Goal: Transaction & Acquisition: Purchase product/service

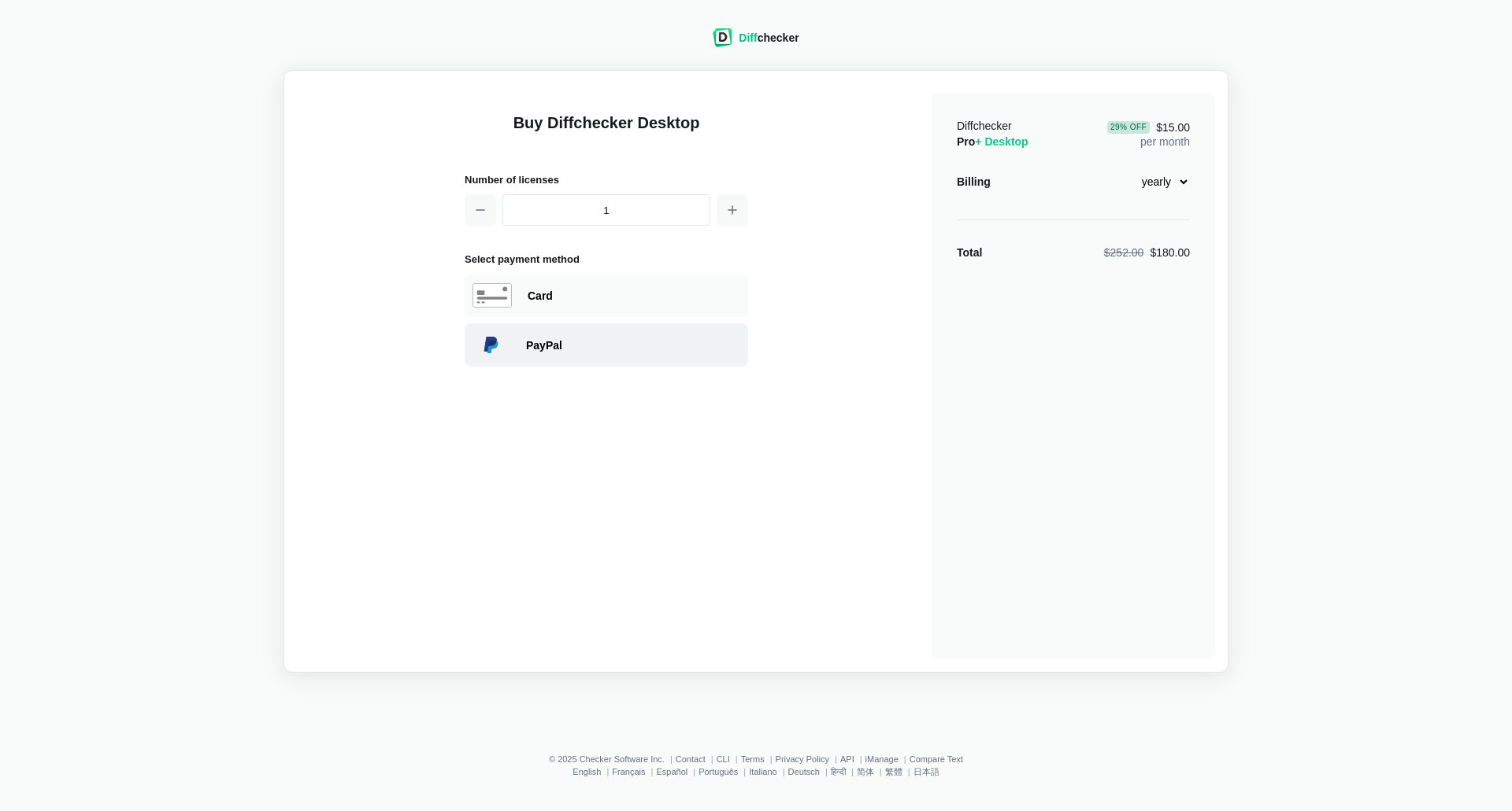
click at [528, 351] on div "PayPal" at bounding box center [632, 345] width 214 height 15
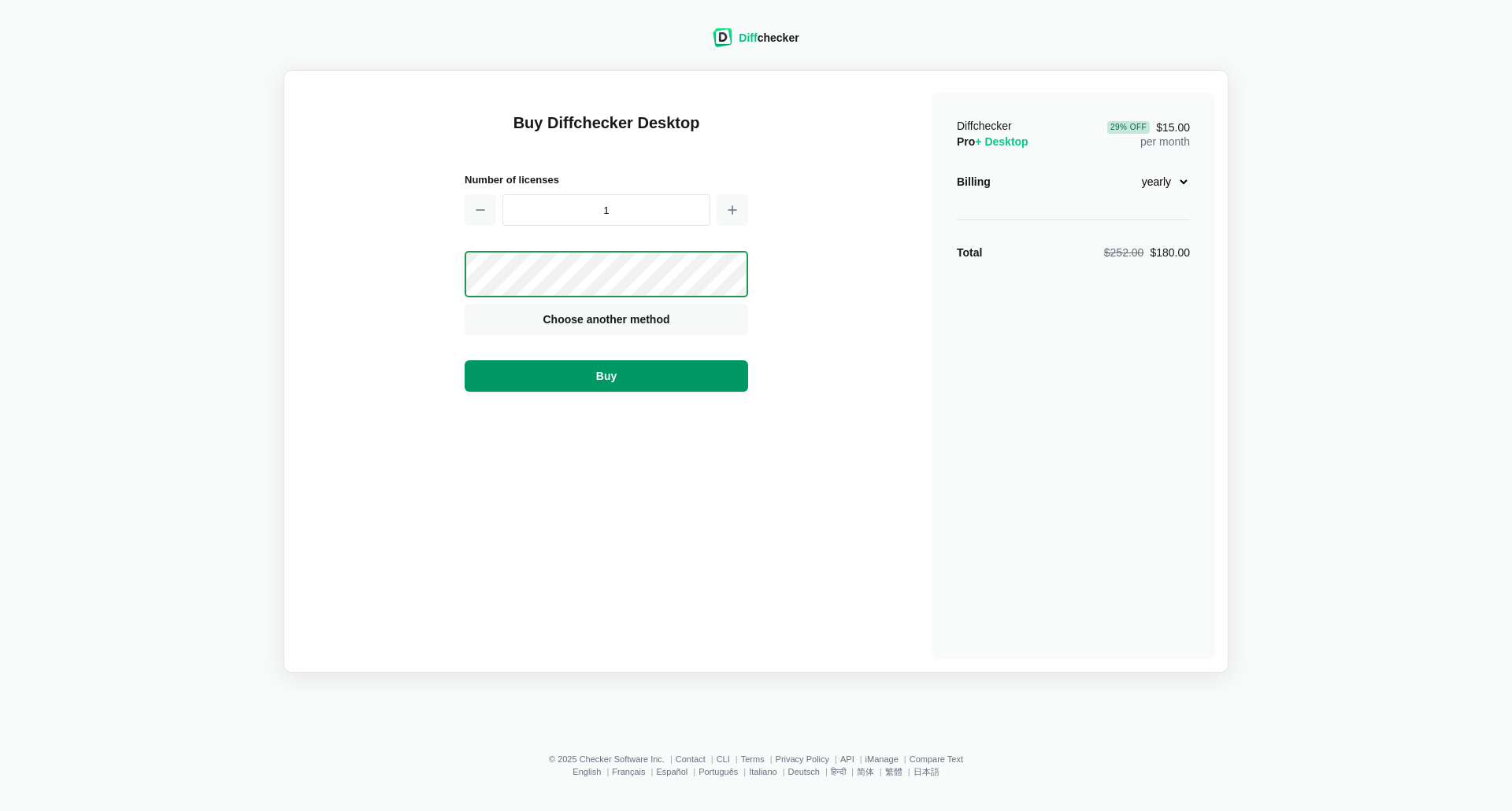
click at [585, 381] on button "Buy" at bounding box center [606, 376] width 283 height 32
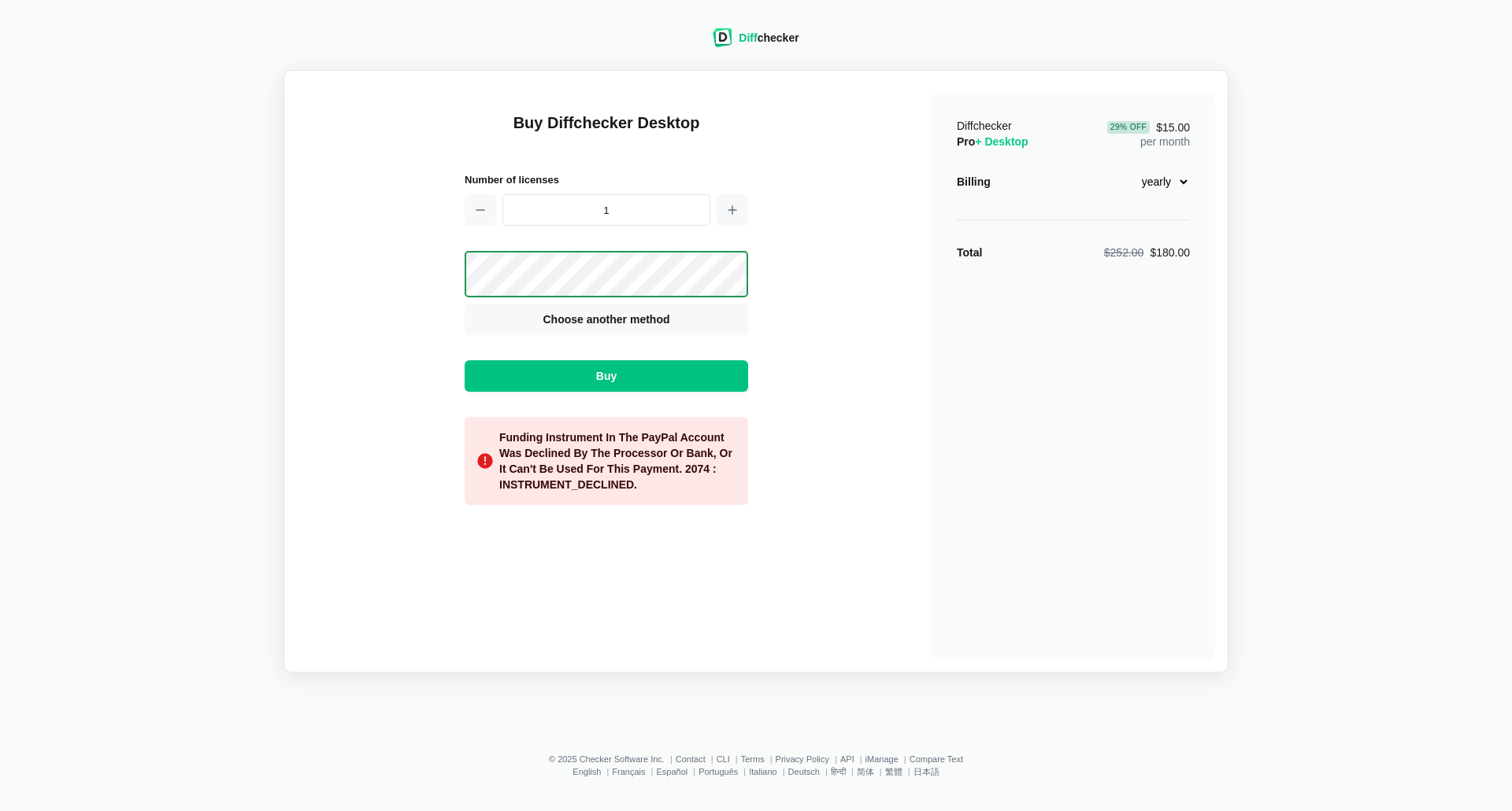
click at [1181, 208] on div "Diffchecker Pro + Desktop 29 % Off $15.00 per month Billing monthly yearly Tota…" at bounding box center [1073, 376] width 283 height 566
click at [1191, 192] on div "Diffchecker Pro + Desktop 29 % Off $15.00 per month Billing monthly yearly Tota…" at bounding box center [1073, 376] width 283 height 566
click at [1187, 184] on select "monthly yearly" at bounding box center [1155, 181] width 67 height 26
select select "desktop-monthly-21"
click at [1122, 168] on select "monthly yearly" at bounding box center [1155, 181] width 67 height 26
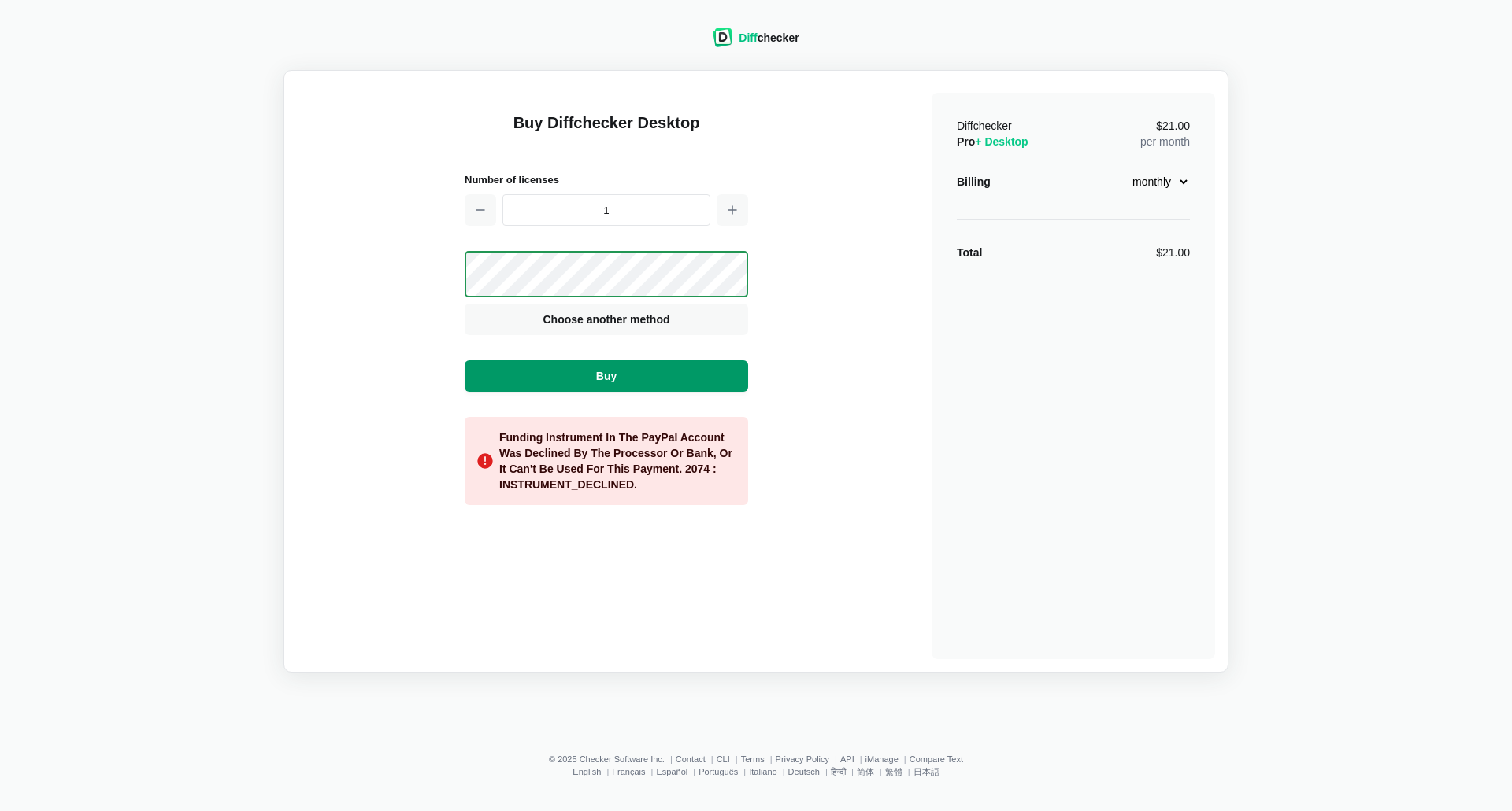
click at [586, 373] on button "Buy" at bounding box center [606, 376] width 283 height 32
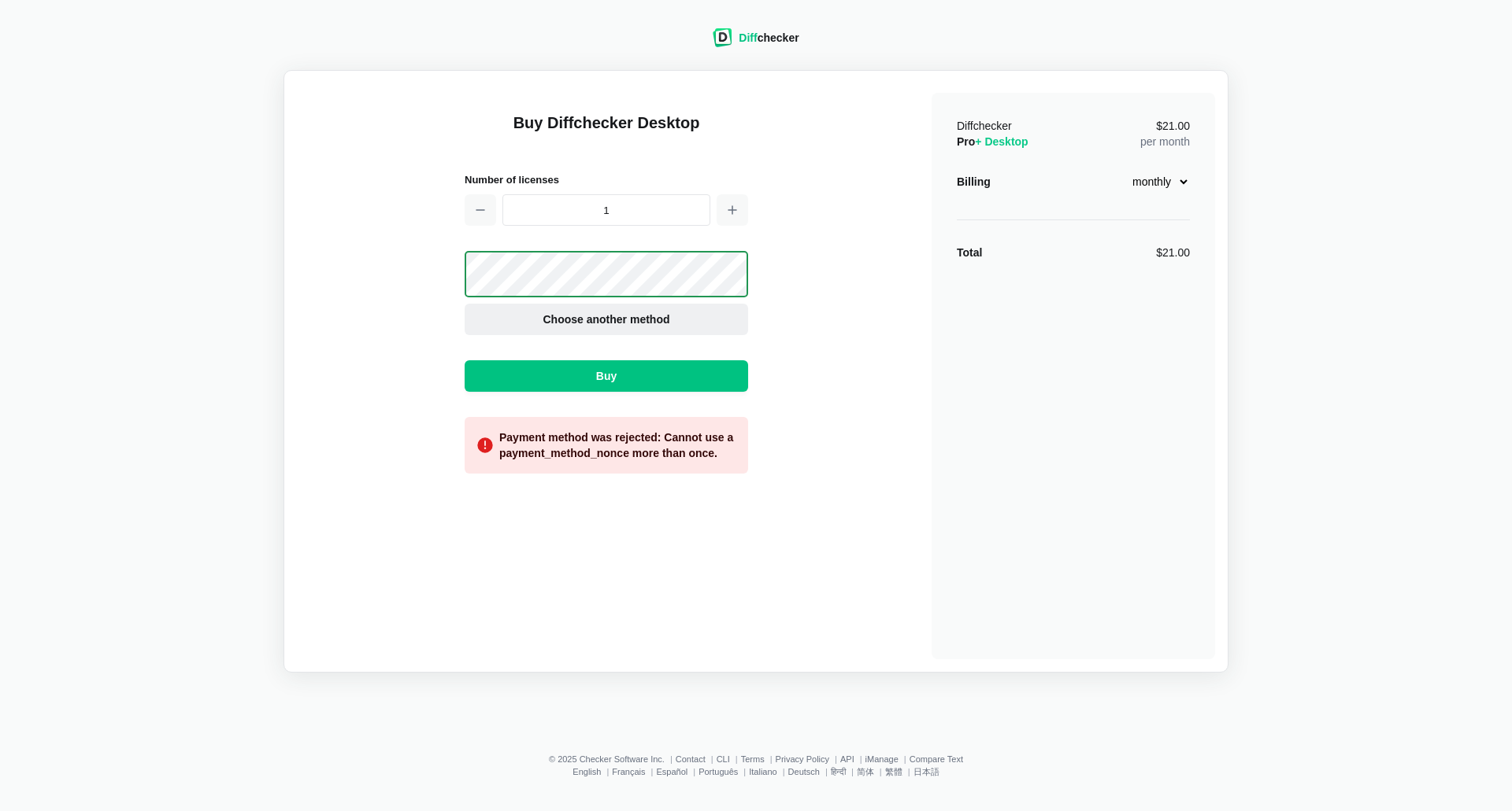
click at [598, 310] on button "Choose another method" at bounding box center [606, 319] width 283 height 32
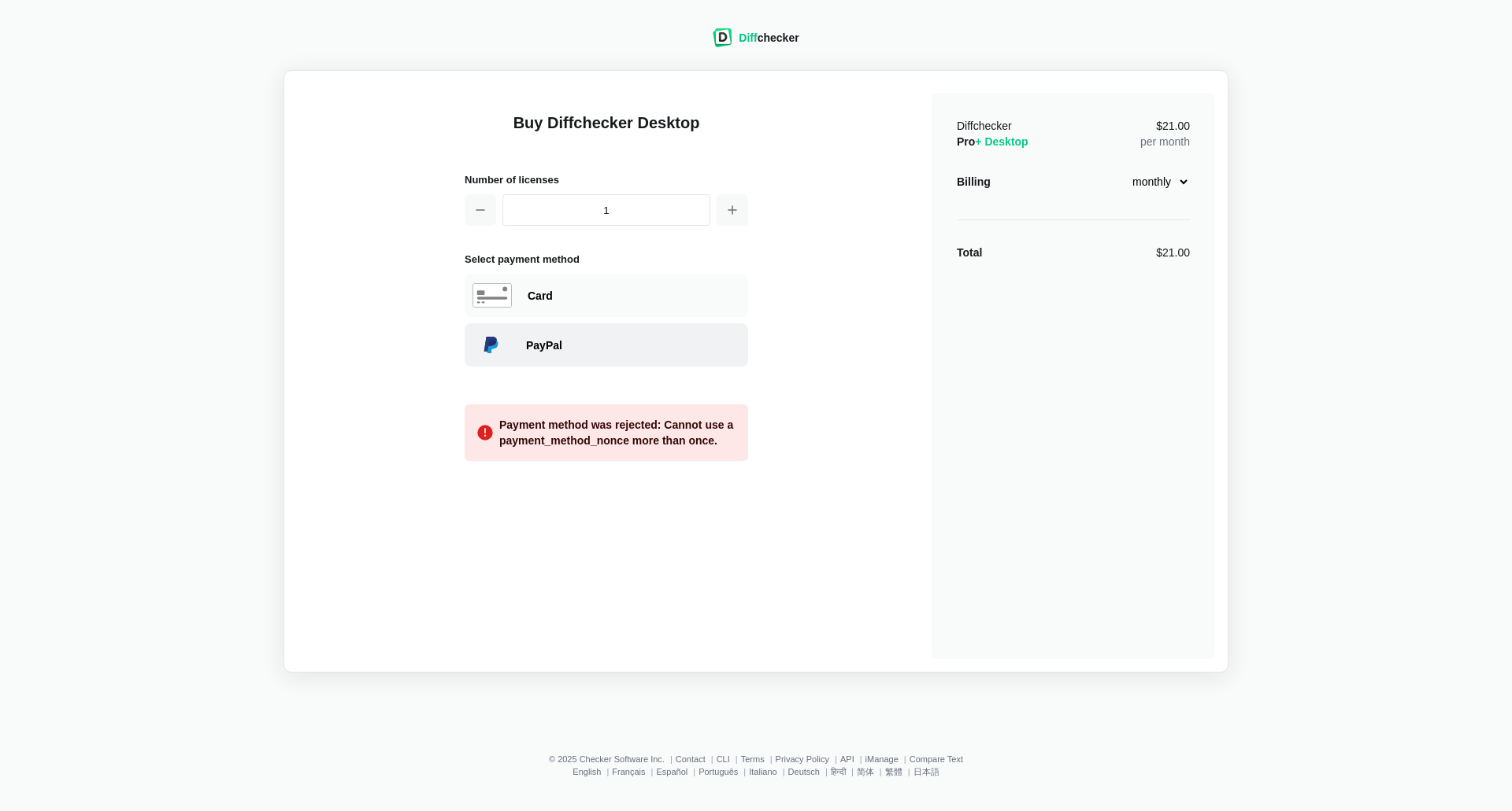
click at [586, 339] on div "PayPal" at bounding box center [632, 345] width 214 height 15
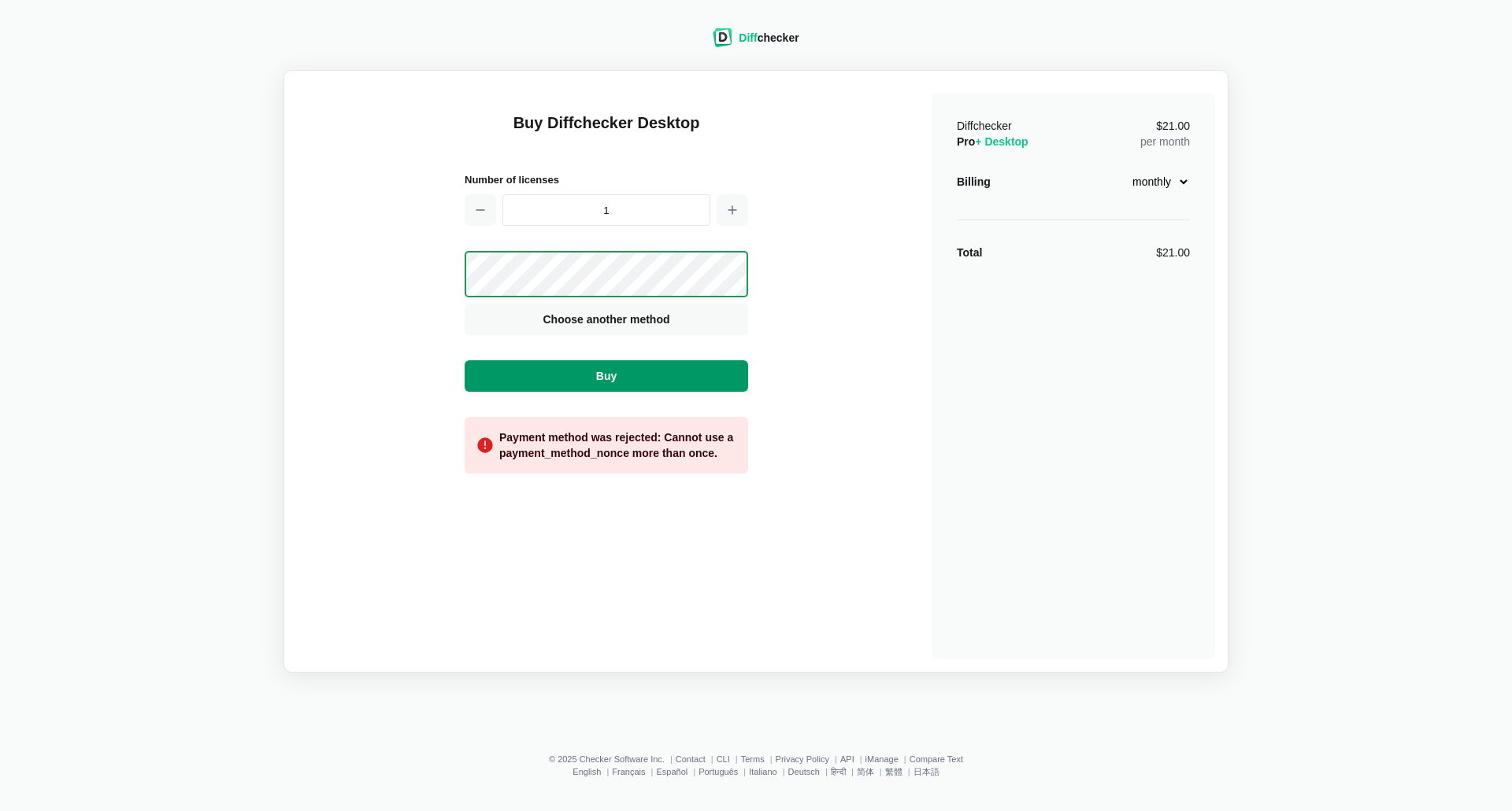
click at [601, 375] on span "Buy" at bounding box center [606, 376] width 26 height 15
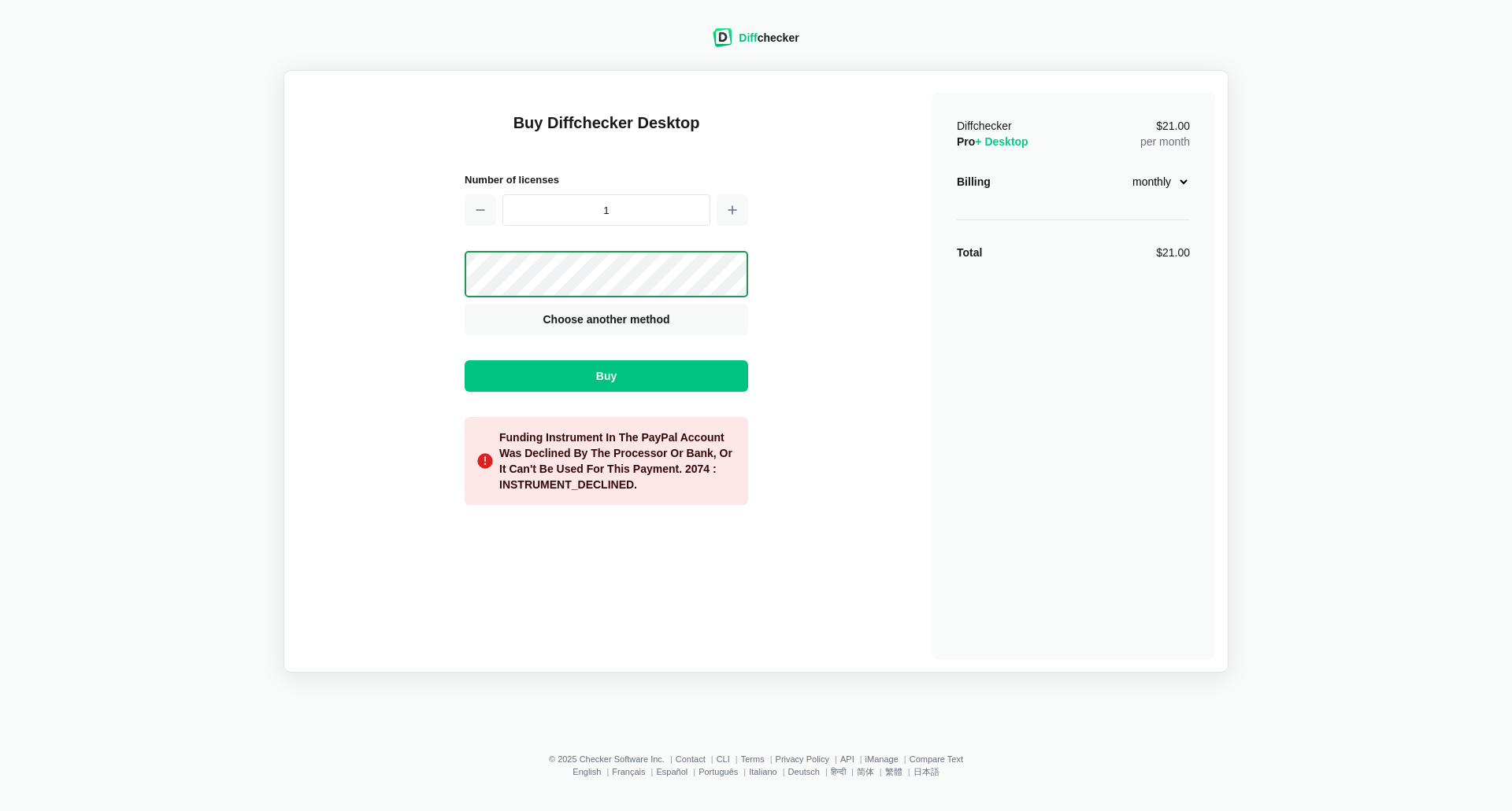
click at [923, 49] on div "Diff checker Buy Diffchecker Desktop Number of licenses 1 Visa MasterCard Union…" at bounding box center [756, 341] width 1493 height 663
